Goal: Task Accomplishment & Management: Use online tool/utility

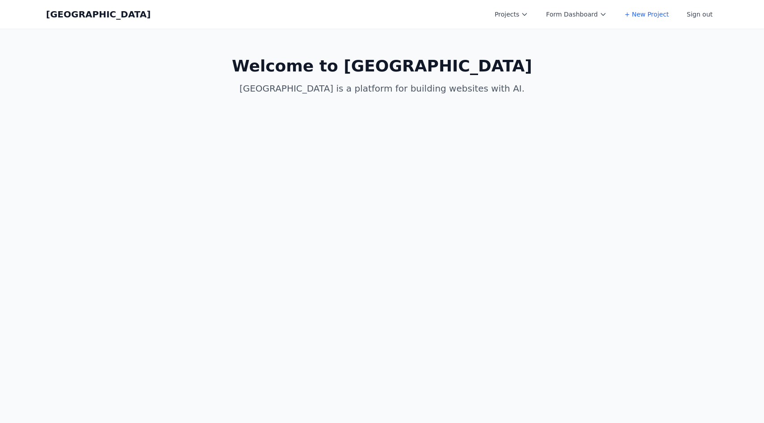
click at [559, 107] on main "Welcome to Coal Creek Coal Creek is a platform for building websites with AI." at bounding box center [382, 76] width 686 height 95
click at [520, 15] on button "Projects" at bounding box center [511, 14] width 44 height 16
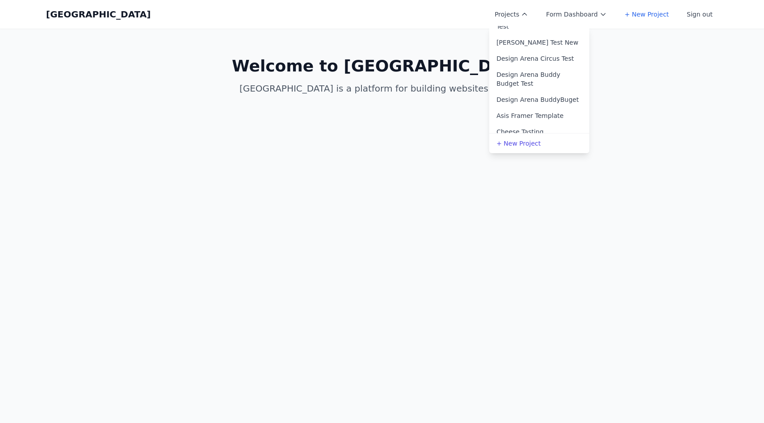
scroll to position [220, 0]
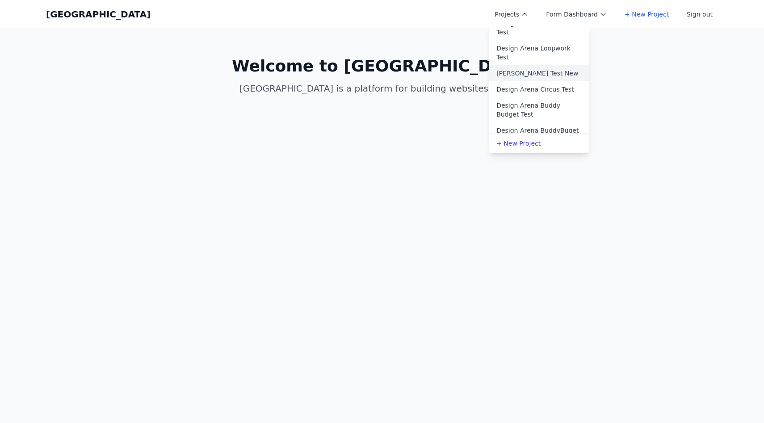
click at [545, 65] on link "Allen Test New" at bounding box center [539, 73] width 100 height 16
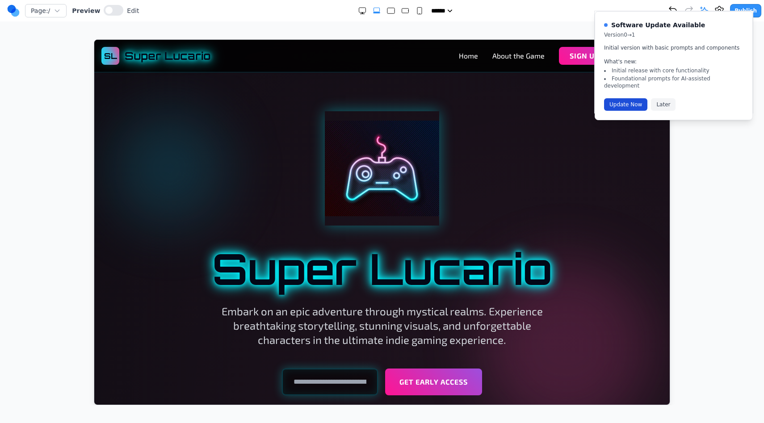
click at [623, 98] on button "Update Now" at bounding box center [625, 104] width 43 height 13
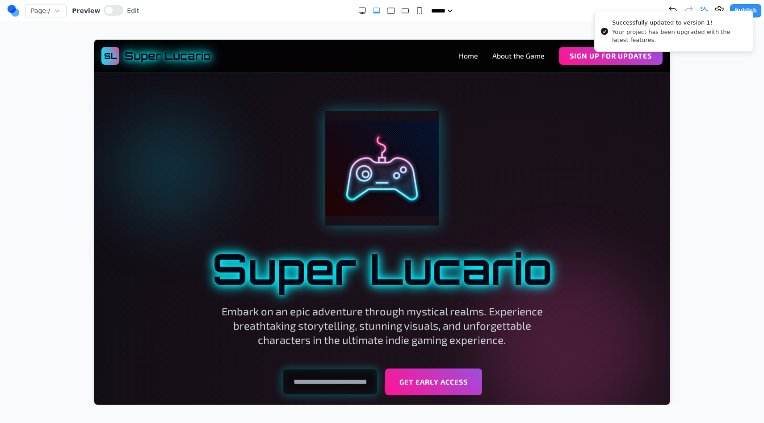
click at [740, 157] on div at bounding box center [382, 222] width 728 height 366
click at [614, 15] on div "***** ***** ****** ****** ******" at bounding box center [403, 10] width 529 height 9
